Goal: Information Seeking & Learning: Learn about a topic

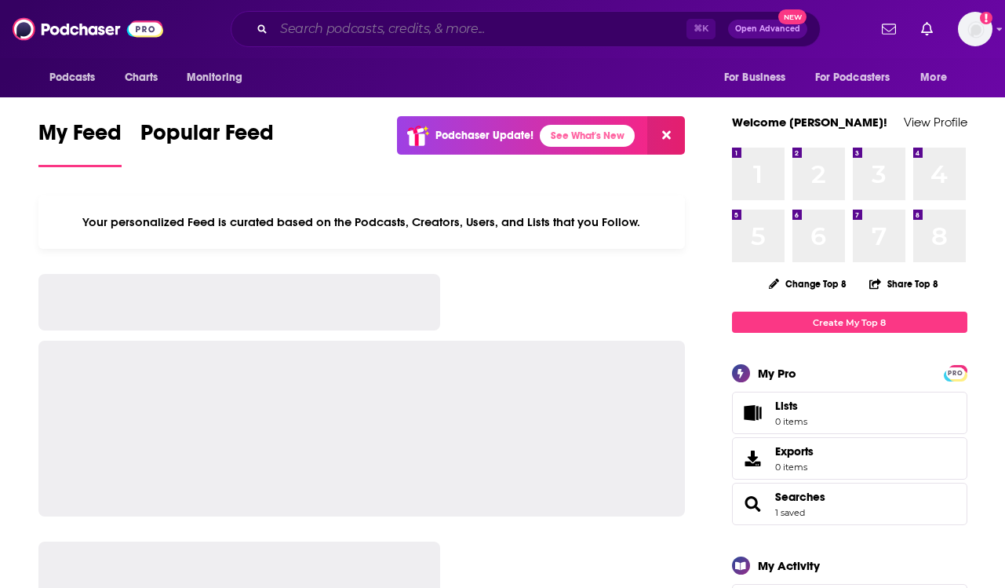
click at [375, 24] on input "Search podcasts, credits, & more..." at bounding box center [480, 28] width 413 height 25
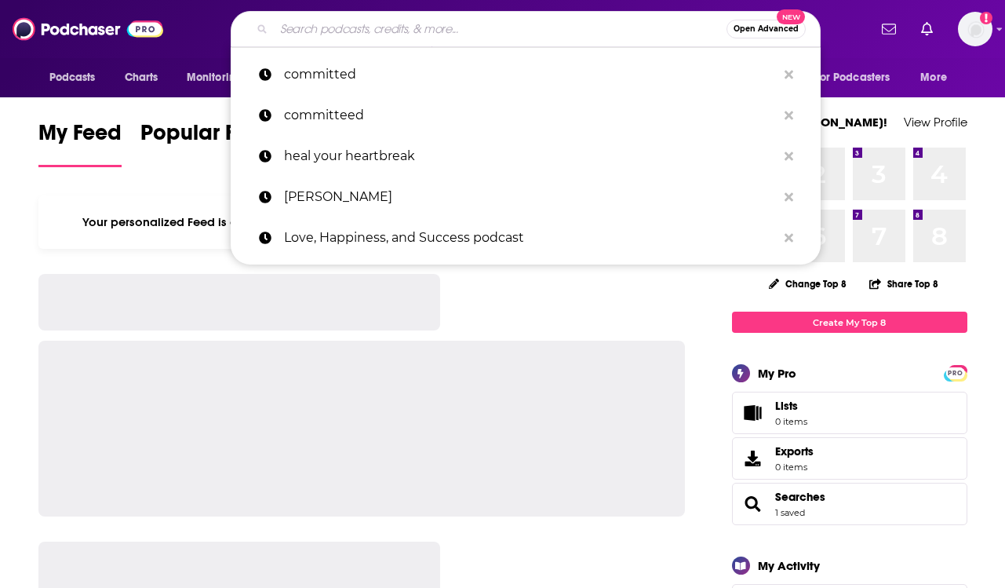
paste input "Our Whole Childhood with [PERSON_NAME]"
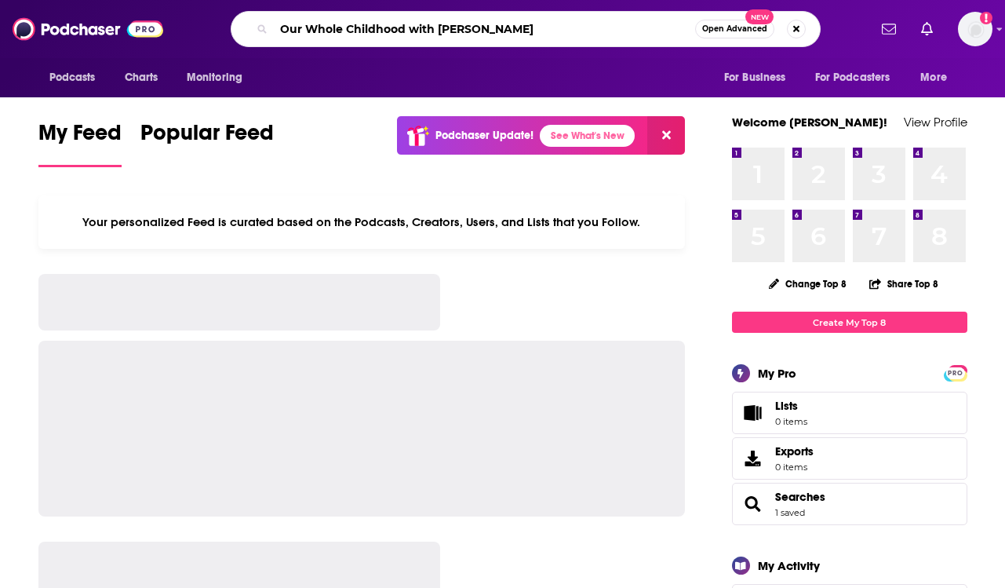
type input "Our Whole Childhood with [PERSON_NAME]"
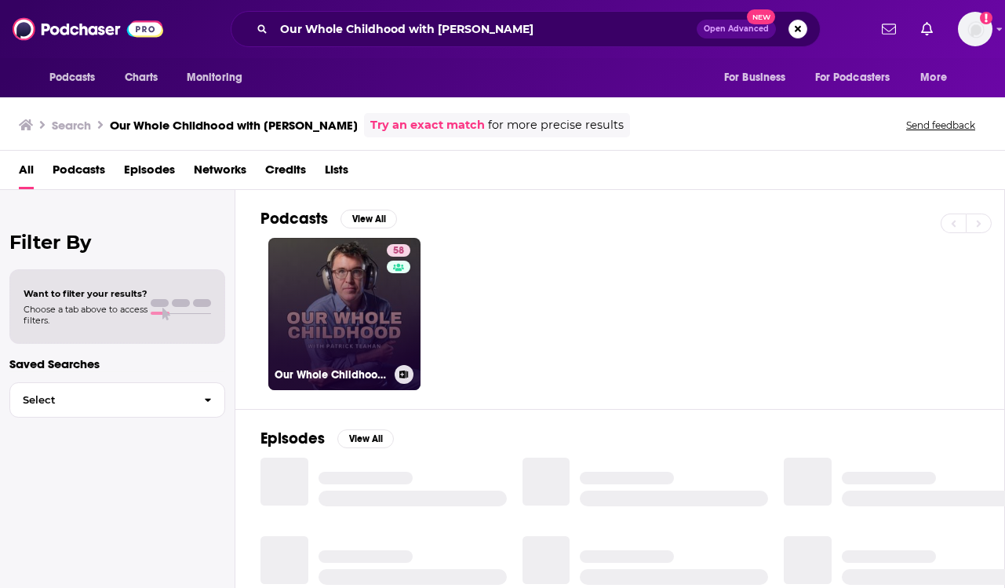
click at [322, 308] on link "58 Our Whole Childhood with [PERSON_NAME]" at bounding box center [344, 314] width 152 height 152
